Goal: Task Accomplishment & Management: Complete application form

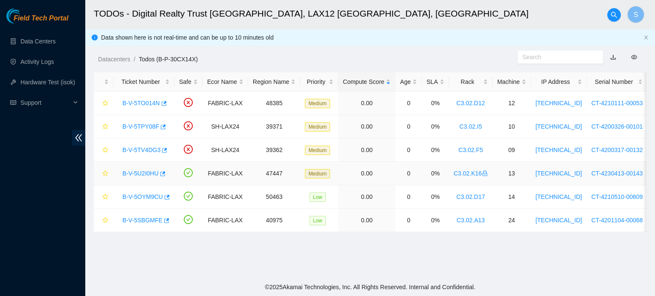
click at [144, 171] on link "B-V-5U2I0HU" at bounding box center [140, 173] width 36 height 7
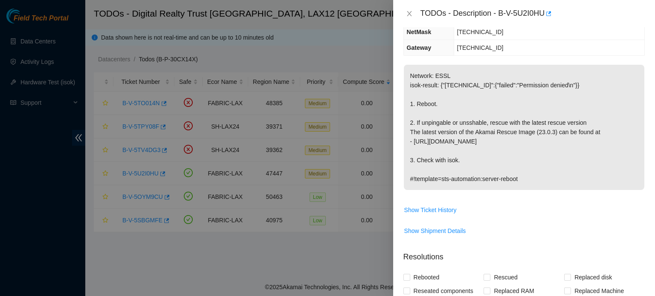
scroll to position [128, 0]
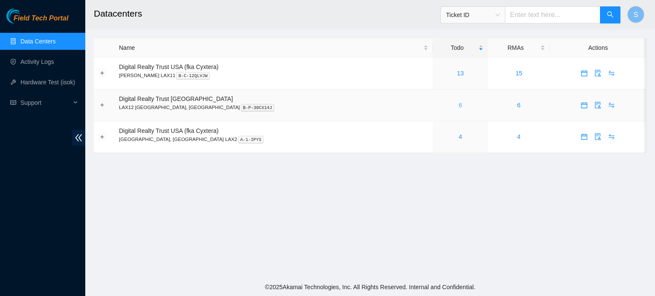
click at [459, 107] on link "6" at bounding box center [460, 105] width 3 height 7
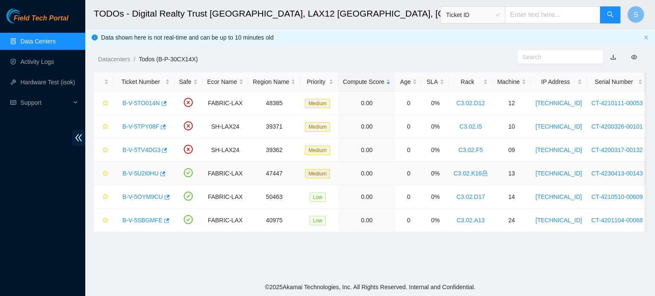
click at [138, 171] on link "B-V-5U2I0HU" at bounding box center [140, 173] width 36 height 7
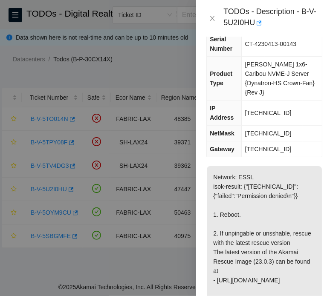
scroll to position [118, 0]
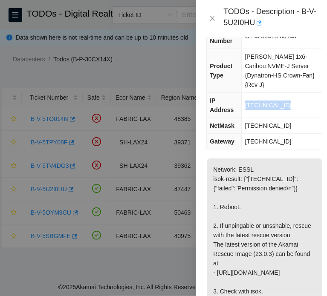
drag, startPoint x: 279, startPoint y: 103, endPoint x: 246, endPoint y: 104, distance: 32.4
click at [246, 104] on td "23.220.165.240" at bounding box center [282, 105] width 80 height 25
copy span "23.220.165.240"
drag, startPoint x: 298, startPoint y: 126, endPoint x: 245, endPoint y: 119, distance: 53.3
click at [245, 119] on td "255.255.255.224" at bounding box center [282, 126] width 80 height 16
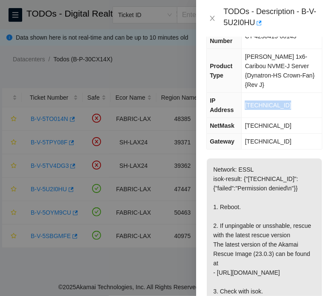
copy span "255.255.255.224"
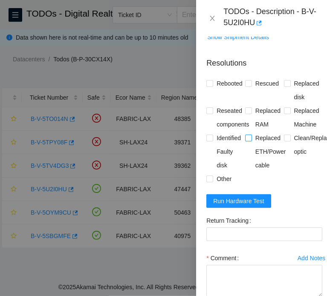
scroll to position [469, 0]
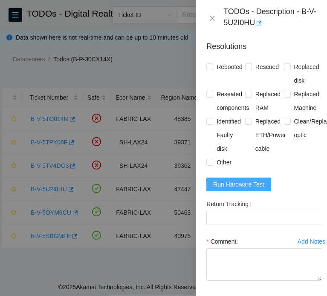
click at [244, 189] on span "Run Hardware Test" at bounding box center [238, 184] width 51 height 9
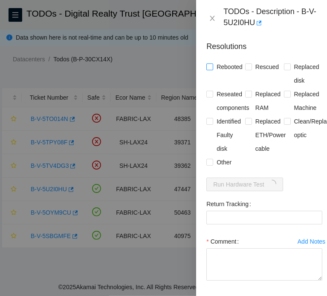
click at [231, 74] on span "Rebooted" at bounding box center [229, 67] width 33 height 14
click at [212, 69] on input "Rebooted" at bounding box center [209, 67] width 6 height 6
checkbox input "true"
click at [263, 74] on span "Rescued" at bounding box center [267, 67] width 30 height 14
click at [251, 69] on input "Rescued" at bounding box center [248, 67] width 6 height 6
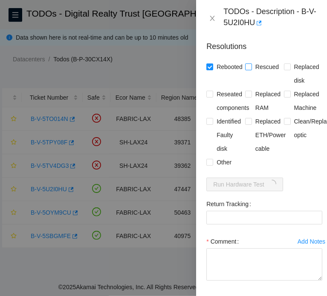
checkbox input "true"
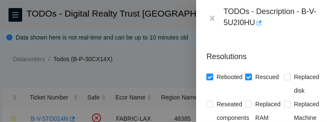
scroll to position [534, 0]
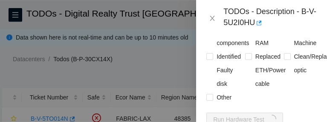
click at [153, 62] on div at bounding box center [163, 61] width 327 height 122
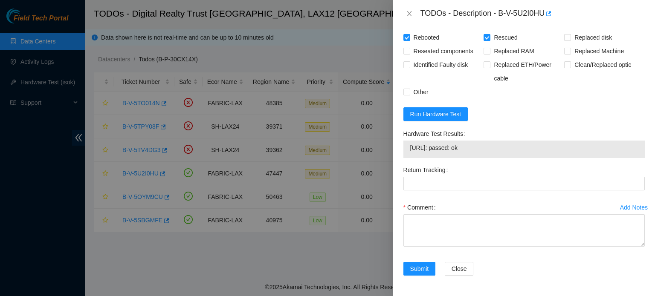
scroll to position [366, 0]
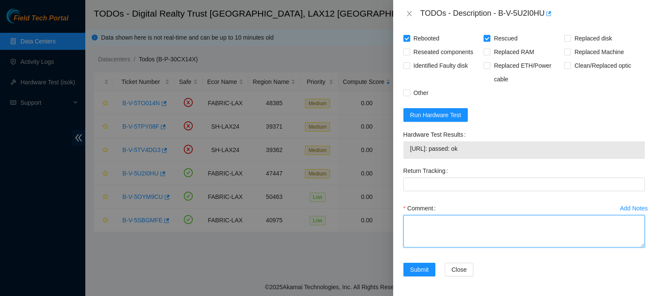
click at [430, 231] on textarea "Comment" at bounding box center [523, 231] width 241 height 32
paste textarea "B-V-5U2I0HU FABRIC-LAX 47447 Medium 0.00 0 0% C3.02.K16 13 23.220.165.240 CT-42…"
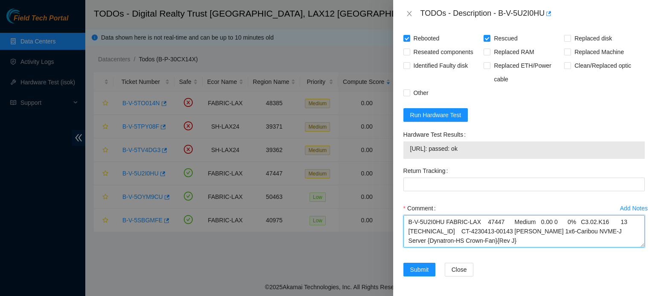
scroll to position [101, 0]
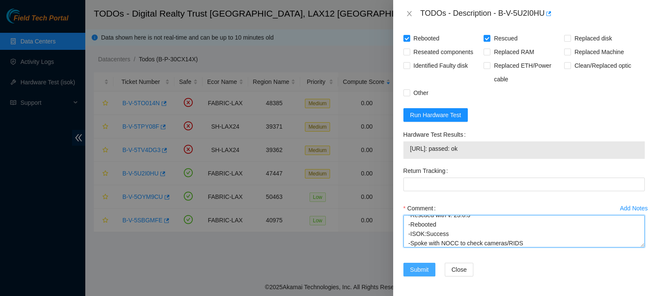
type textarea "B-V-5U2I0HU FABRIC-LAX 47447 Medium 0.00 0 0% C3.02.K16 13 23.220.165.240 CT-42…"
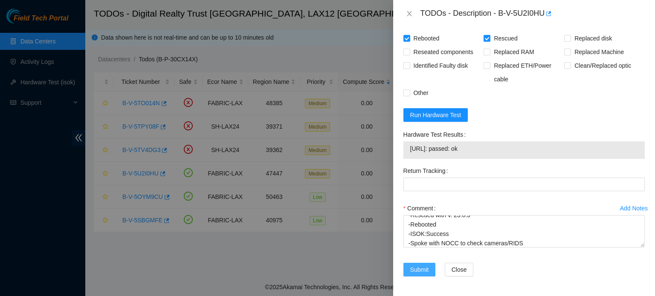
click at [419, 266] on span "Submit" at bounding box center [419, 269] width 19 height 9
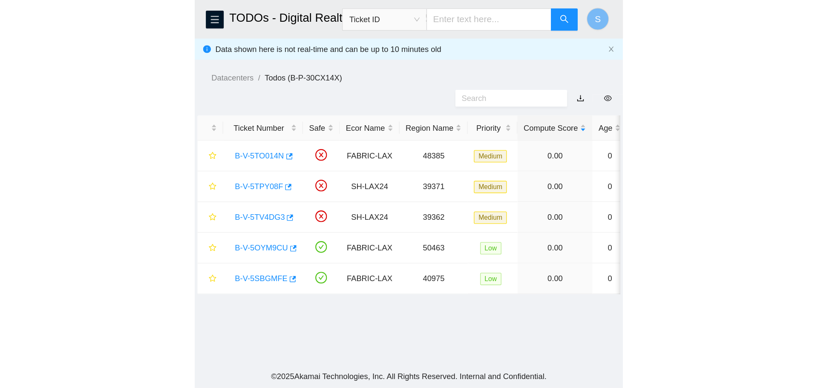
scroll to position [174, 0]
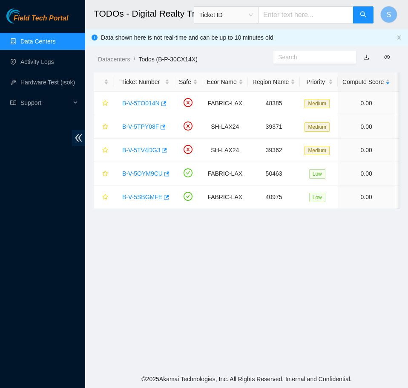
click at [240, 251] on main "TODOs - Digital Realty Trust USA, LAX12 El Segundo, CA Ticket ID S Data shown h…" at bounding box center [246, 185] width 323 height 370
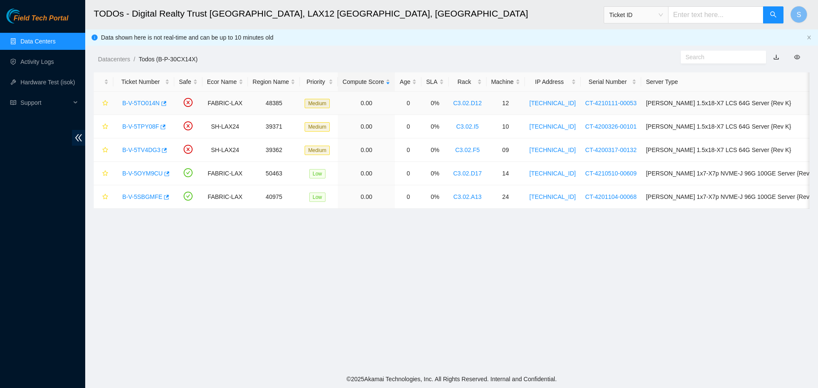
click at [145, 105] on link "B-V-5TO014N" at bounding box center [141, 103] width 38 height 7
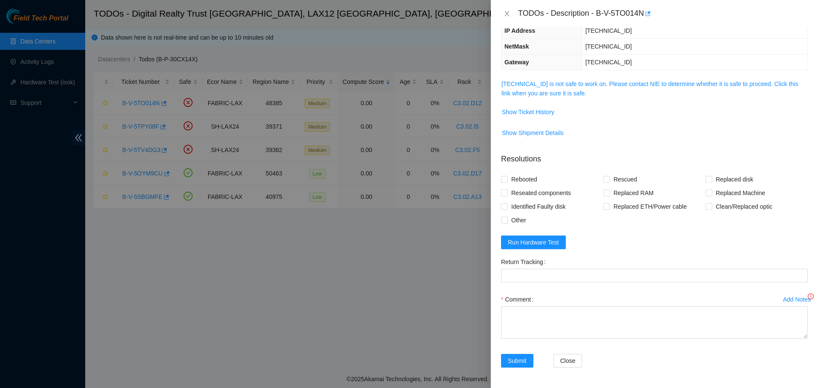
scroll to position [94, 0]
click at [630, 78] on div "Problem Type Hardware Sub Type Tier 1 - Secure Rack Number C3.02.D12 Machine Nu…" at bounding box center [654, 207] width 327 height 361
click at [630, 81] on link "104.96.201.143 is not safe to work on. Please contact NIE to determine whether …" at bounding box center [650, 89] width 297 height 16
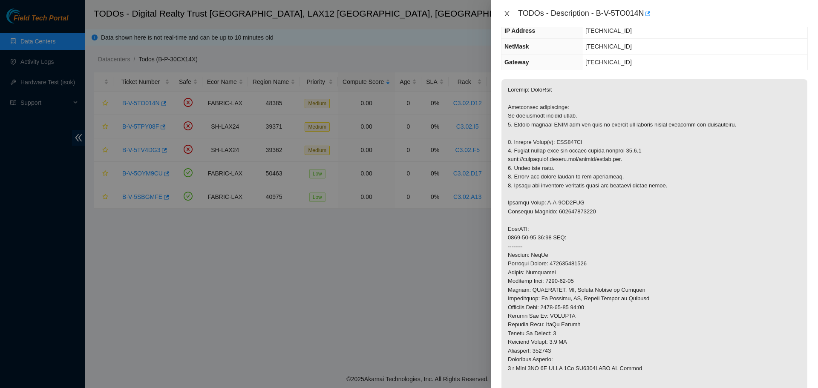
click at [506, 11] on icon "close" at bounding box center [507, 13] width 7 height 7
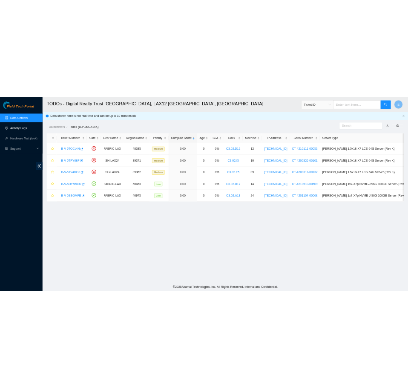
scroll to position [122, 0]
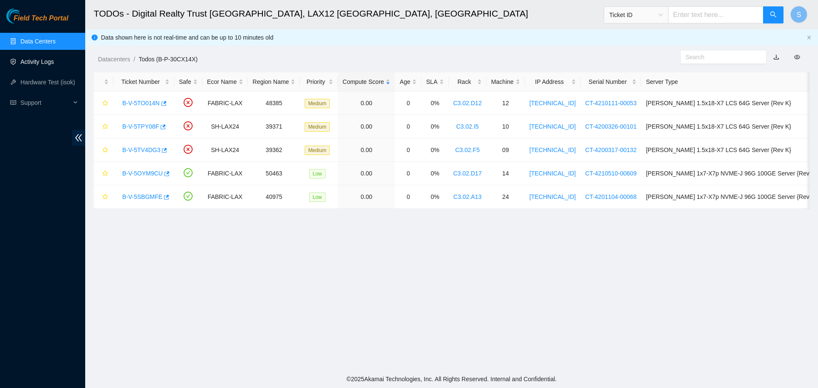
click at [45, 64] on link "Activity Logs" at bounding box center [37, 61] width 34 height 7
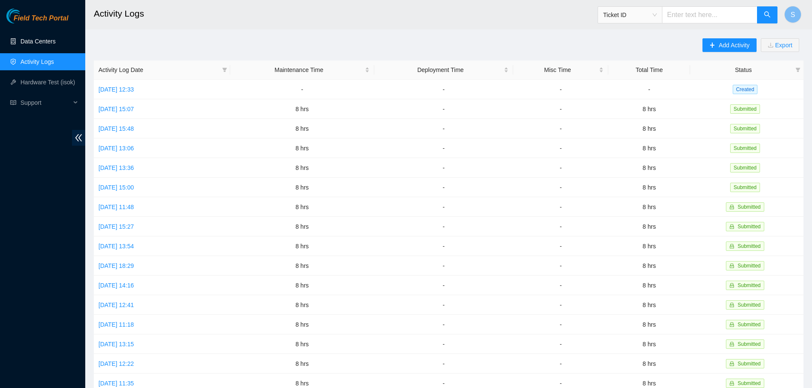
click at [47, 38] on link "Data Centers" at bounding box center [37, 41] width 35 height 7
